Goal: Find specific page/section: Find specific page/section

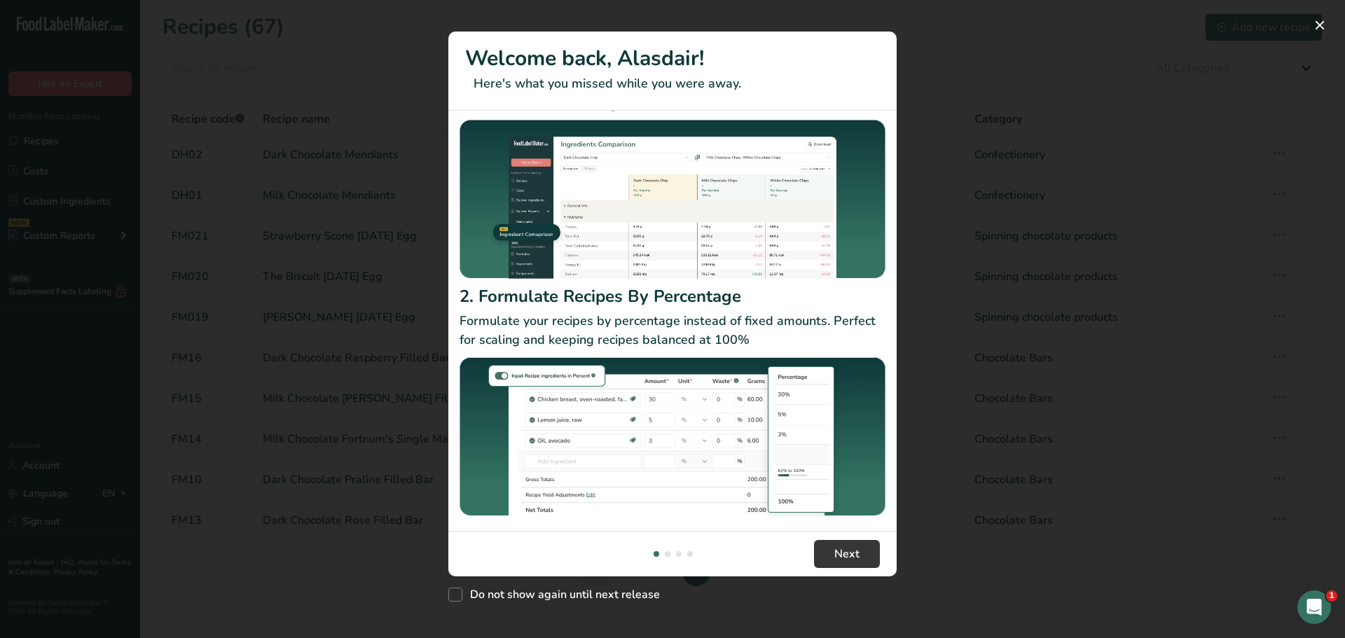
scroll to position [74, 0]
click at [855, 552] on span "Next" at bounding box center [847, 554] width 25 height 17
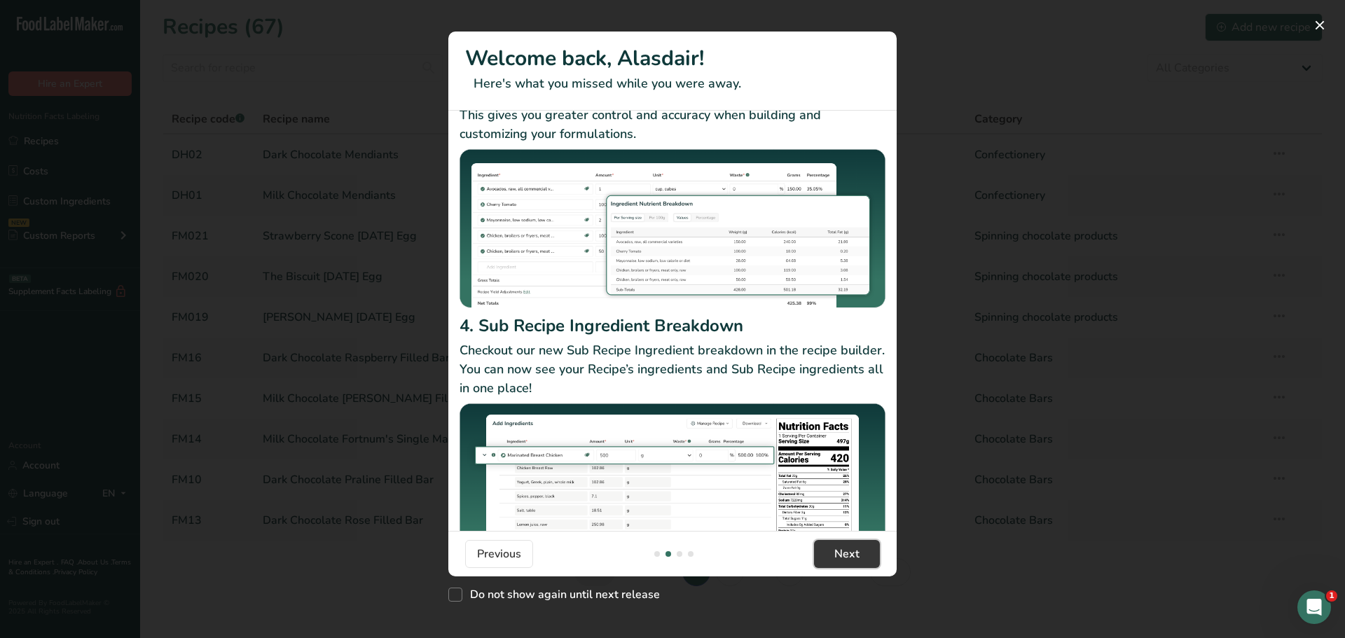
scroll to position [121, 0]
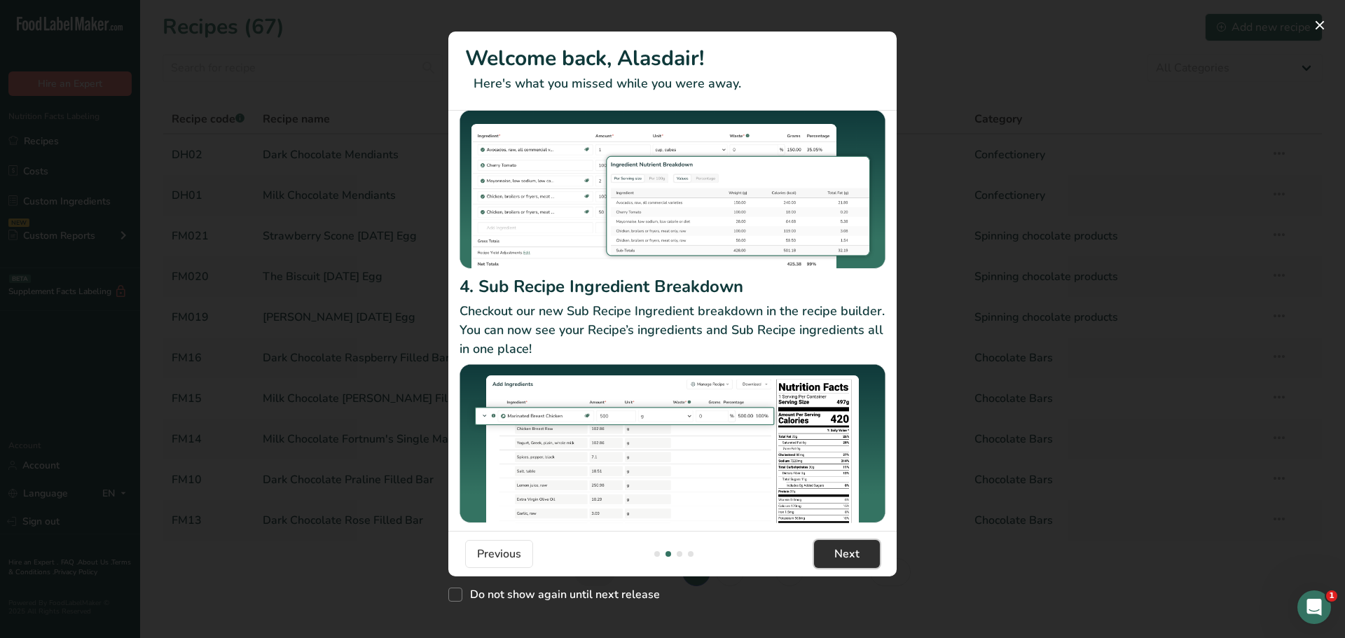
click at [825, 552] on button "Next" at bounding box center [847, 554] width 66 height 28
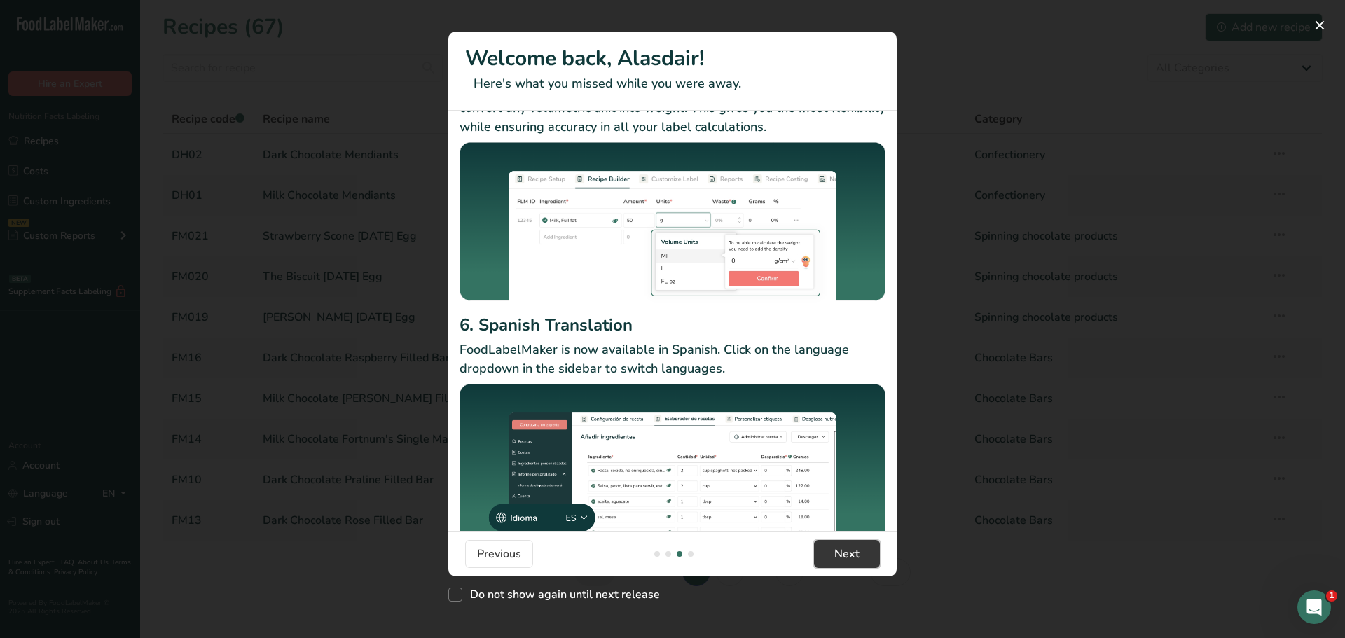
scroll to position [90, 0]
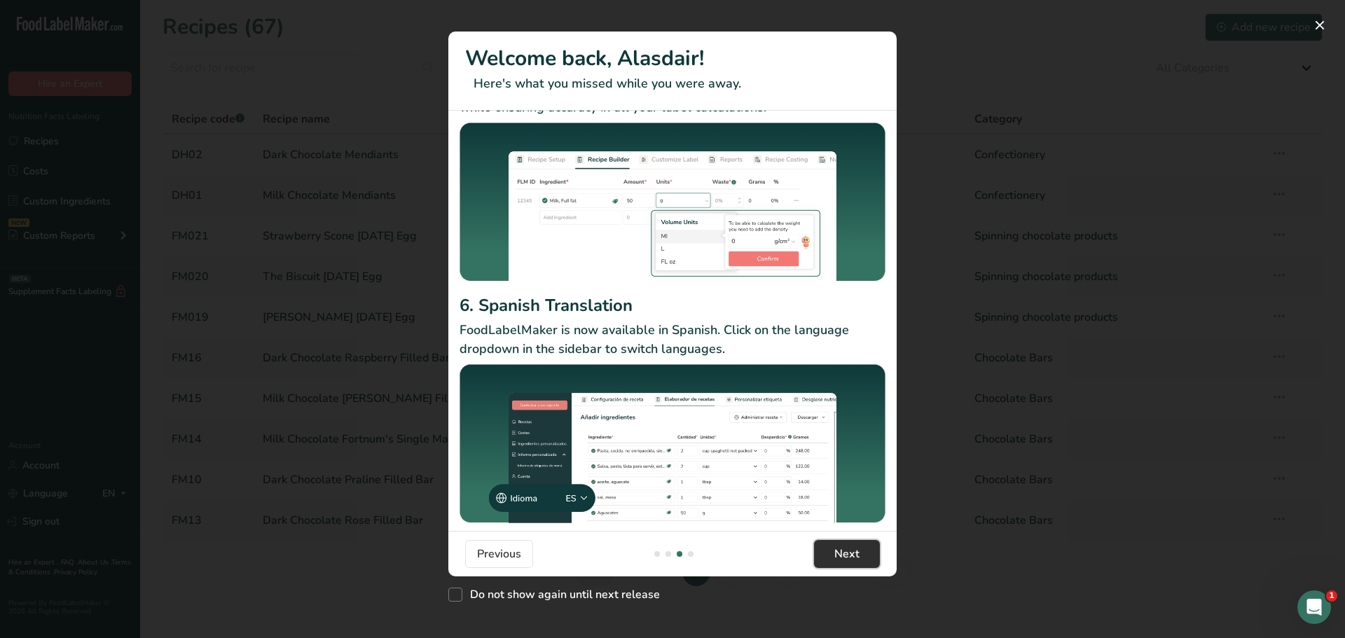
click at [829, 554] on button "Next" at bounding box center [847, 554] width 66 height 28
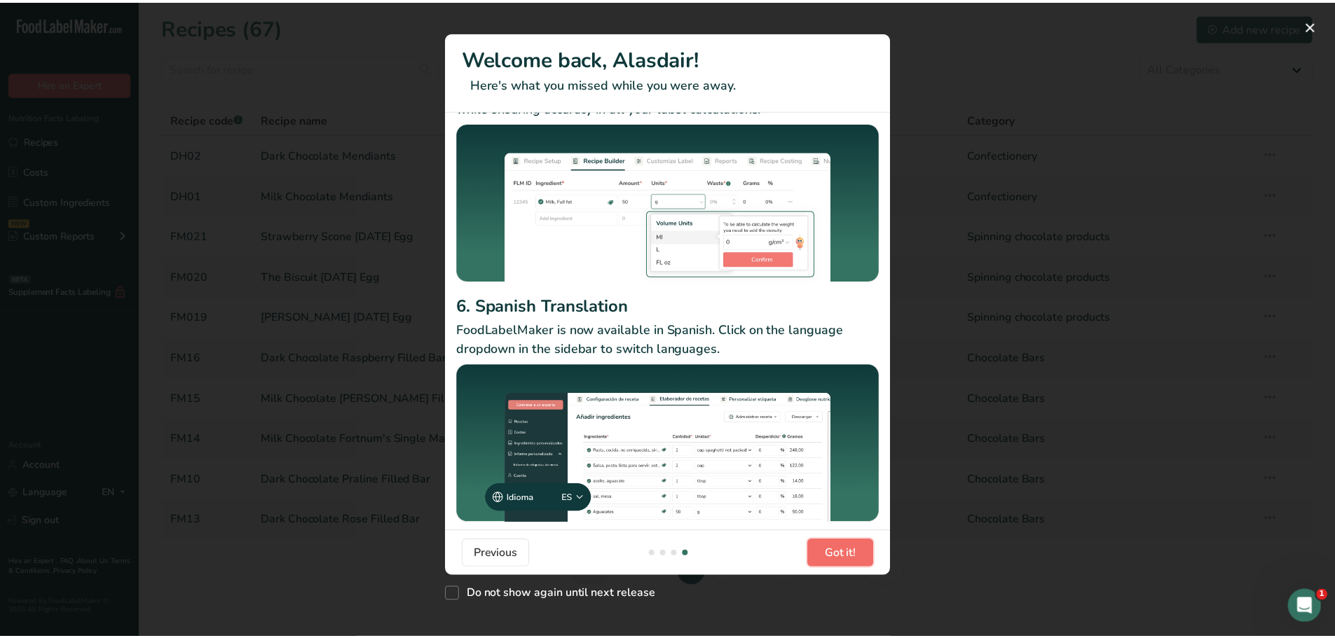
scroll to position [0, 1345]
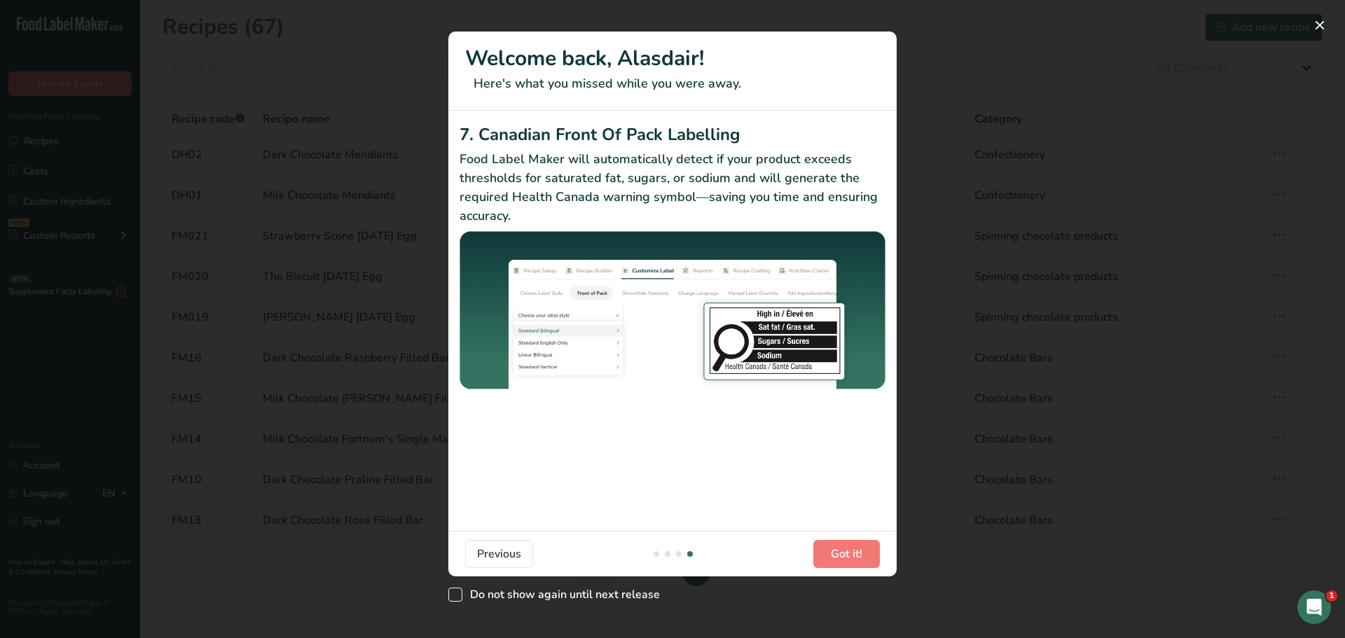
drag, startPoint x: 453, startPoint y: 595, endPoint x: 485, endPoint y: 596, distance: 32.3
click at [455, 595] on span "New Features" at bounding box center [455, 595] width 14 height 14
click at [455, 595] on input "Do not show again until next release" at bounding box center [452, 595] width 9 height 9
checkbox input "true"
click at [827, 554] on button "Got it!" at bounding box center [847, 554] width 67 height 28
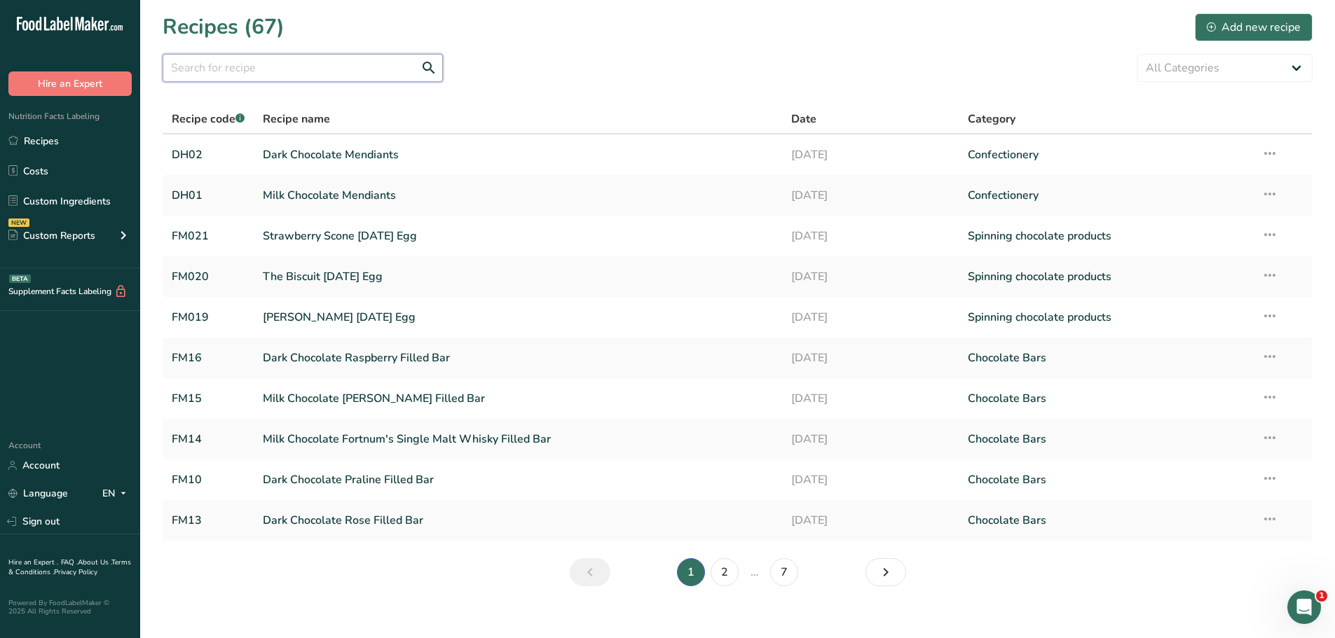
click at [217, 60] on input "text" at bounding box center [303, 68] width 280 height 28
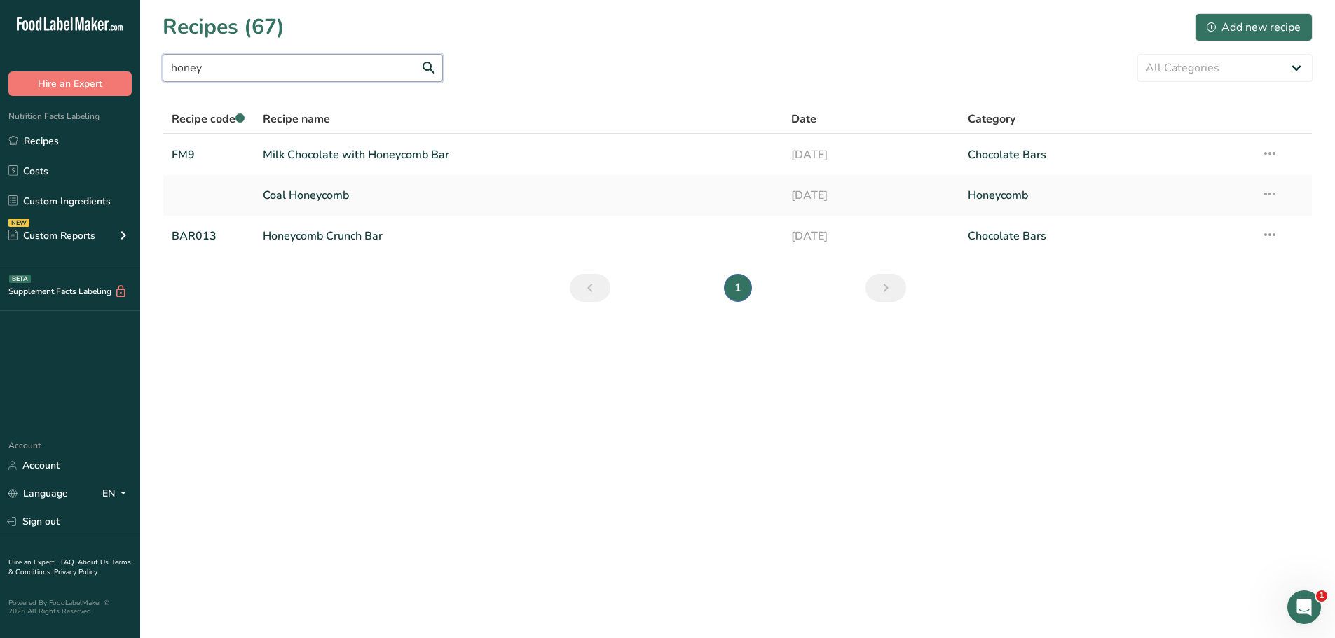
drag, startPoint x: 196, startPoint y: 67, endPoint x: 128, endPoint y: 67, distance: 68.0
click at [135, 67] on div ".a-20{fill:#fff;} Hire an Expert Nutrition Facts Labeling Recipes Costs Custom …" at bounding box center [667, 319] width 1335 height 638
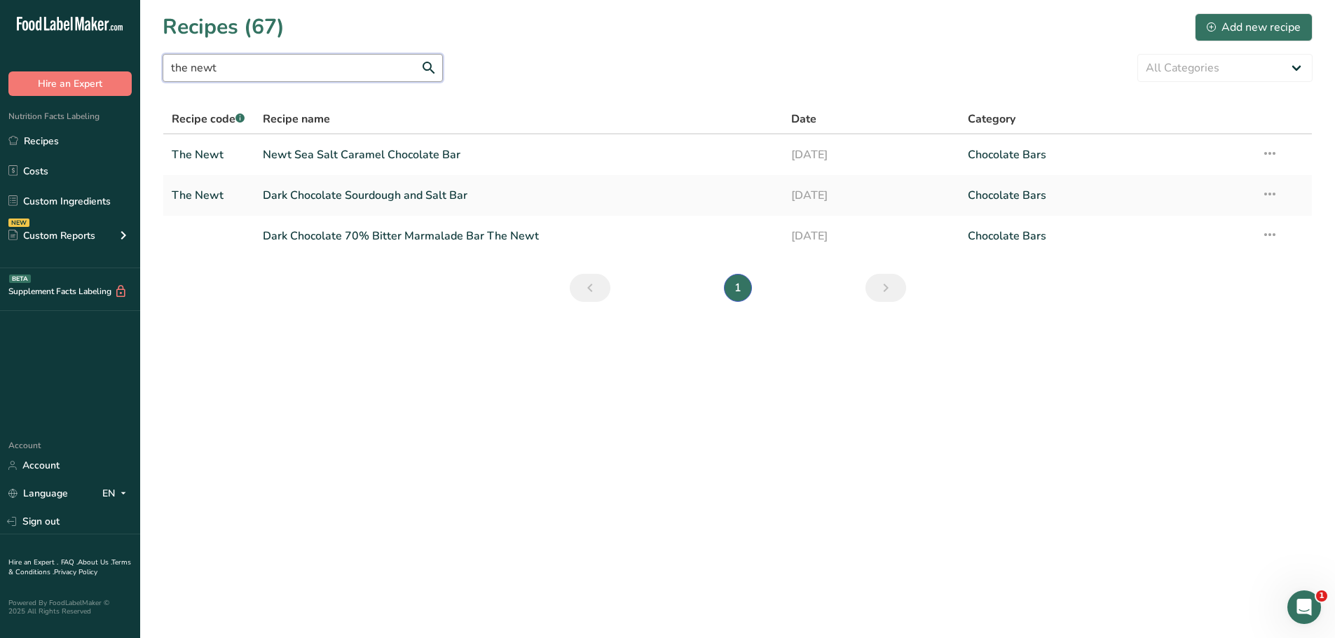
type input "the newt"
